Goal: Task Accomplishment & Management: Manage account settings

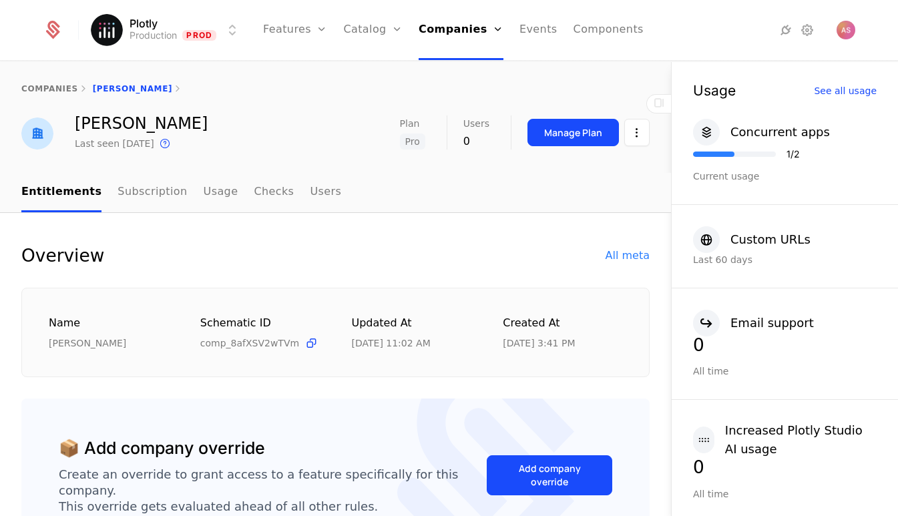
click at [591, 141] on button "Manage Plan" at bounding box center [572, 132] width 91 height 27
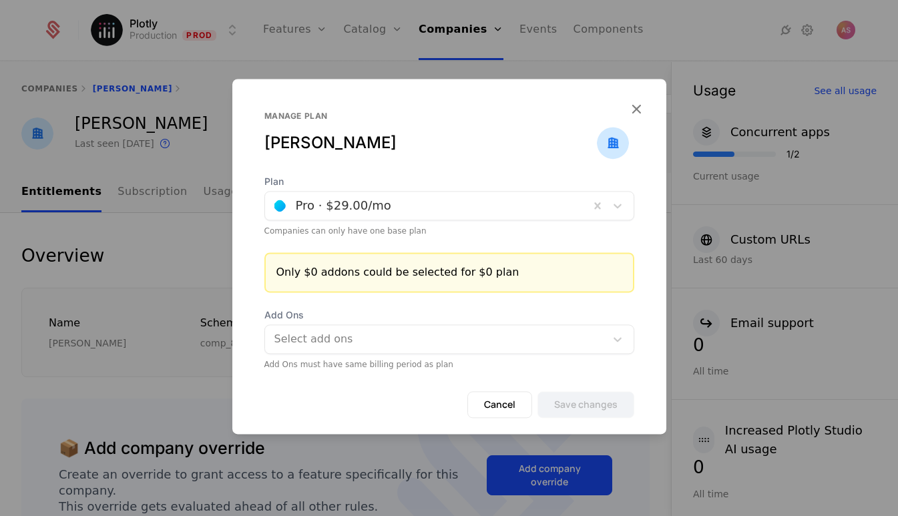
click at [567, 211] on div at bounding box center [427, 205] width 306 height 19
click at [509, 406] on button "Cancel" at bounding box center [499, 404] width 65 height 27
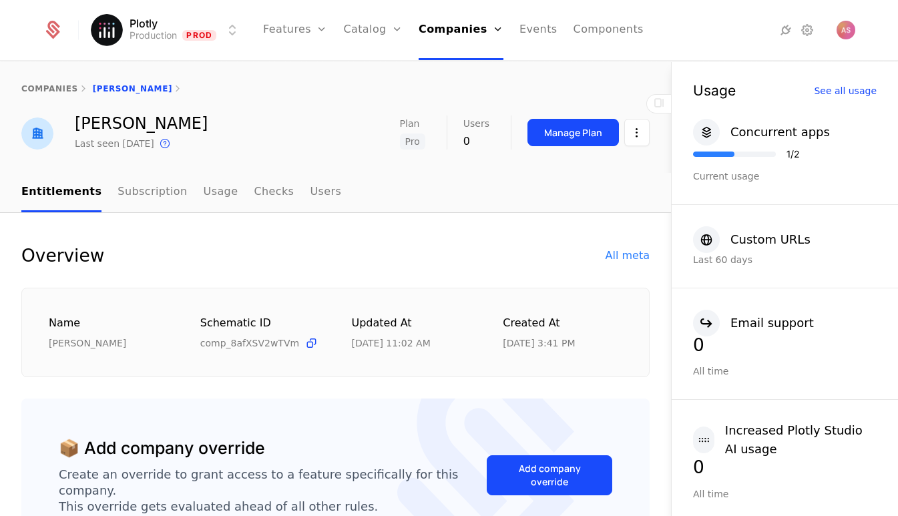
click at [463, 65] on link "Companies" at bounding box center [464, 65] width 61 height 11
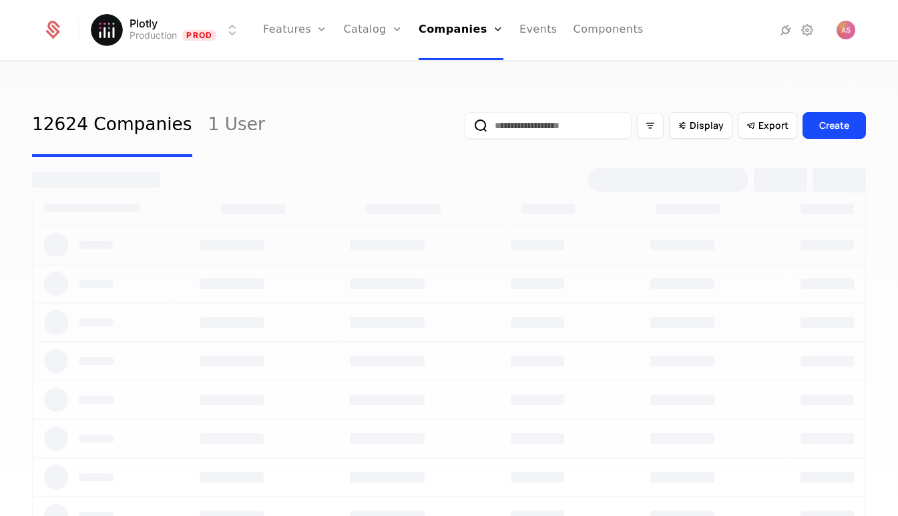
click at [533, 129] on input "email" at bounding box center [548, 125] width 167 height 27
paste input "**********"
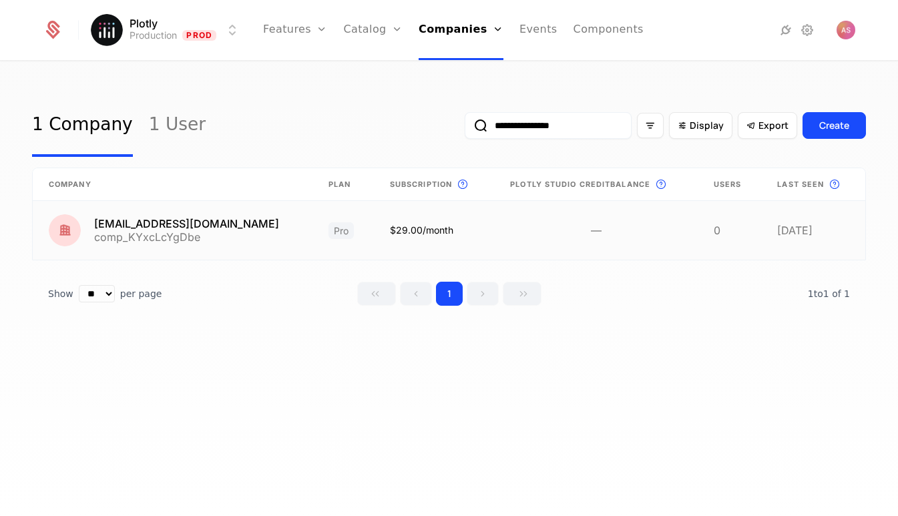
type input "**********"
click at [312, 233] on link at bounding box center [342, 230] width 61 height 59
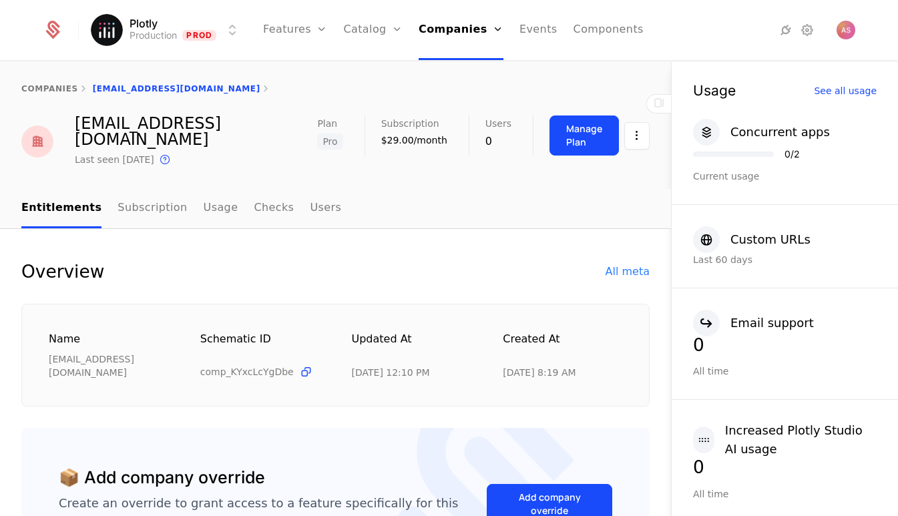
click at [582, 143] on button "Manage Plan" at bounding box center [583, 135] width 69 height 40
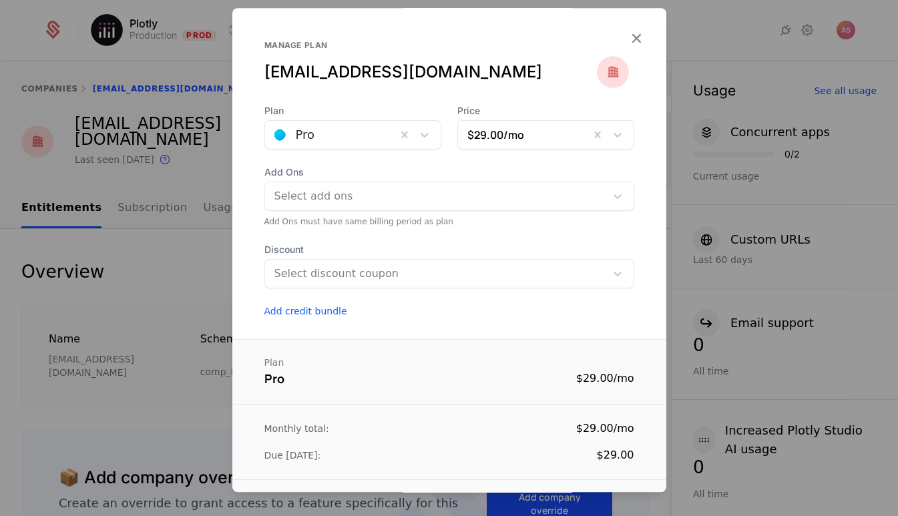
click at [636, 41] on icon "button" at bounding box center [635, 37] width 17 height 17
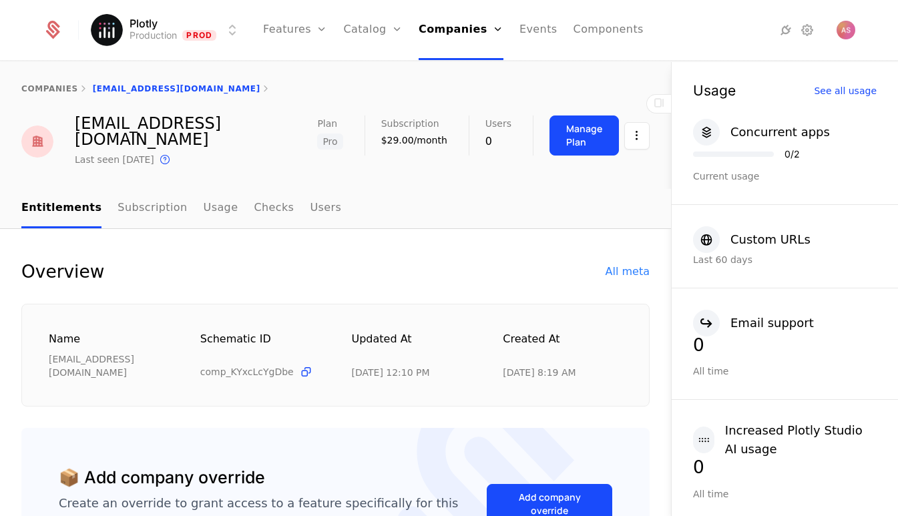
click at [566, 131] on div "Manage Plan" at bounding box center [584, 135] width 36 height 27
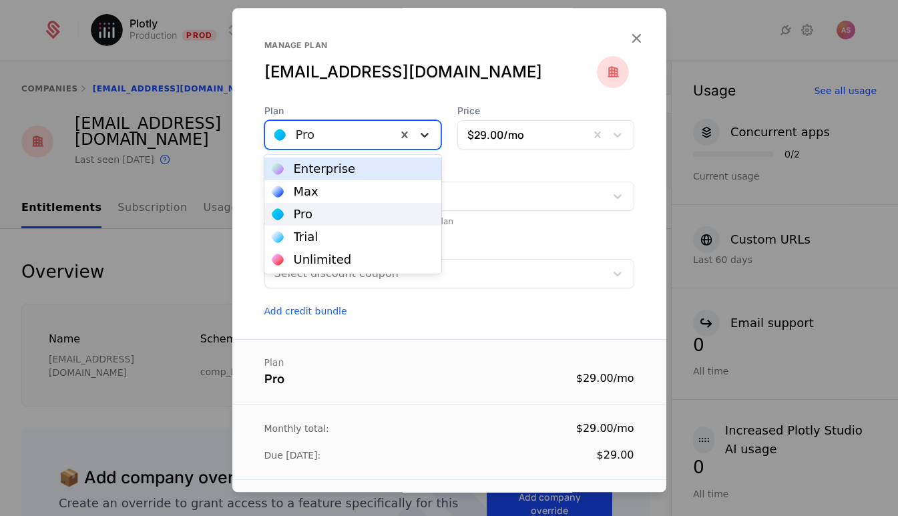
click at [428, 133] on icon at bounding box center [424, 135] width 8 height 5
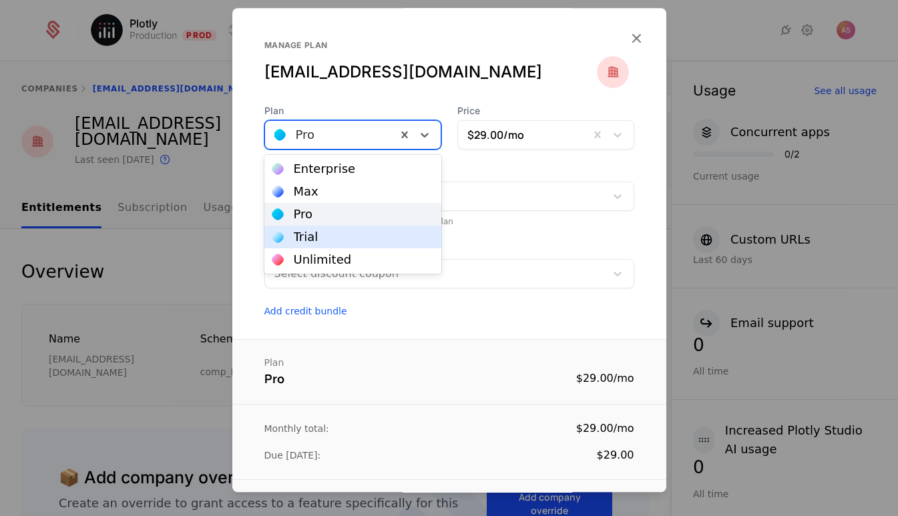
click at [342, 236] on div "Trial" at bounding box center [352, 237] width 161 height 12
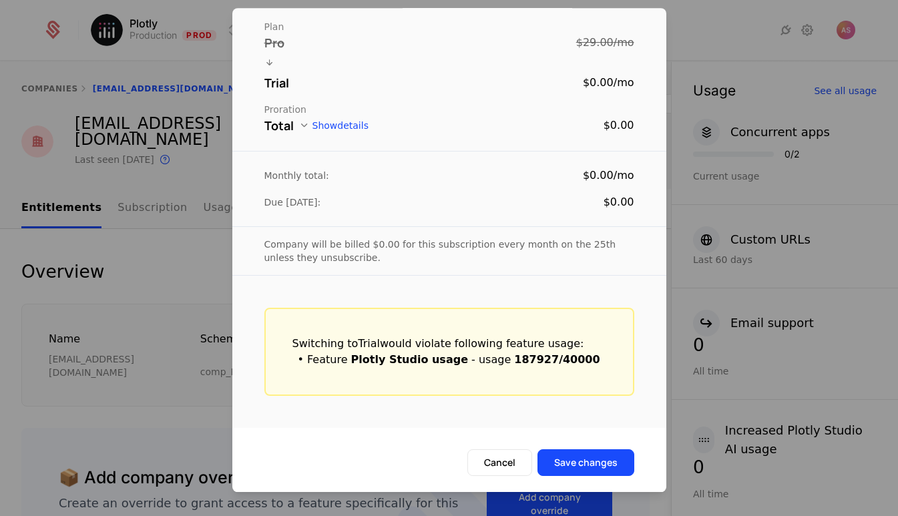
scroll to position [336, 0]
click at [505, 464] on button "Cancel" at bounding box center [499, 462] width 65 height 27
